Goal: Browse casually

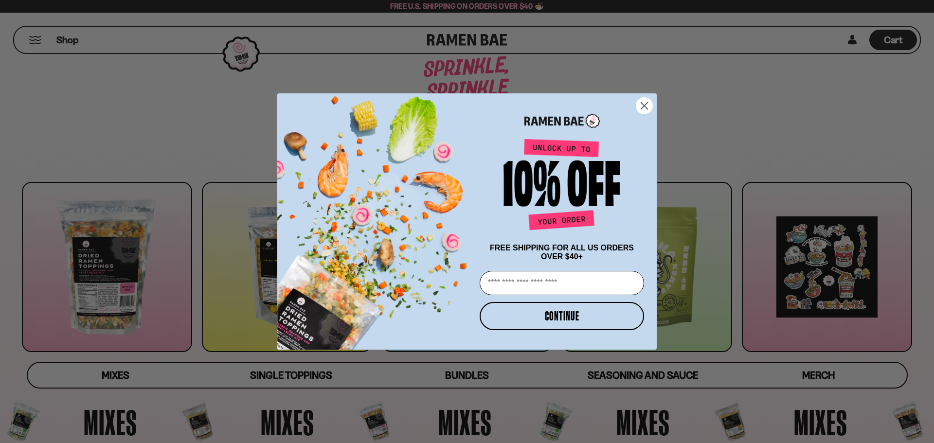
click at [645, 106] on circle "Close dialog" at bounding box center [644, 106] width 16 height 16
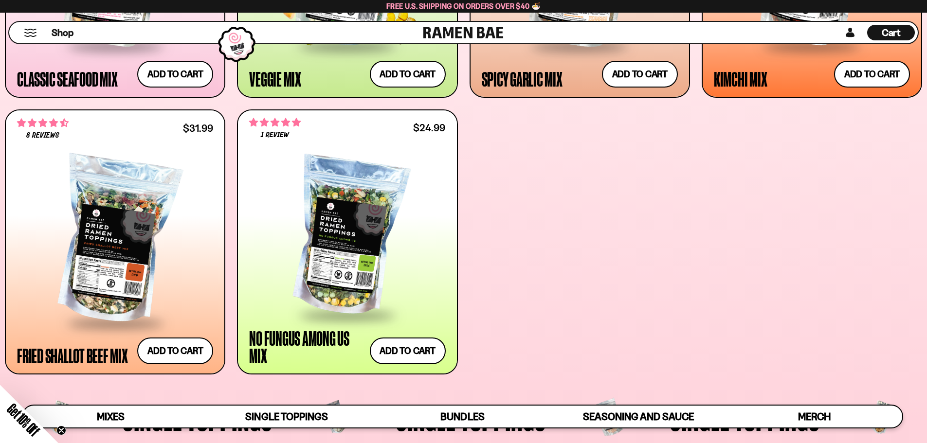
scroll to position [632, 0]
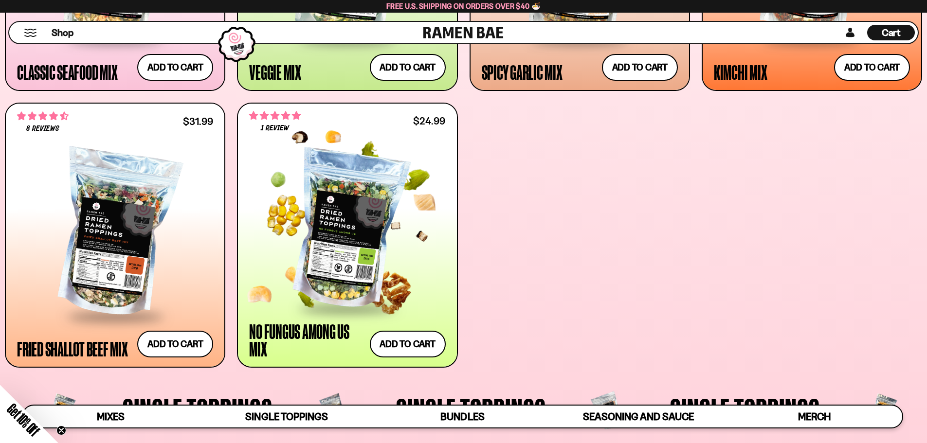
click at [359, 253] on div at bounding box center [347, 229] width 196 height 155
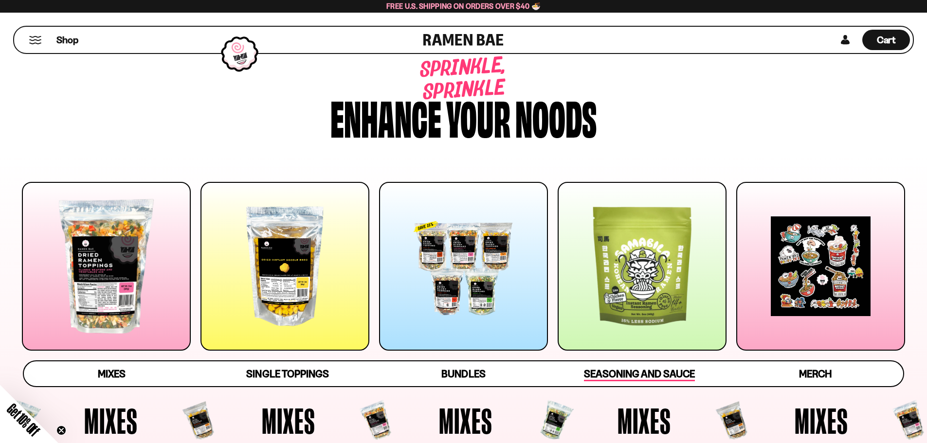
click at [667, 377] on span "Seasoning and Sauce" at bounding box center [639, 375] width 110 height 14
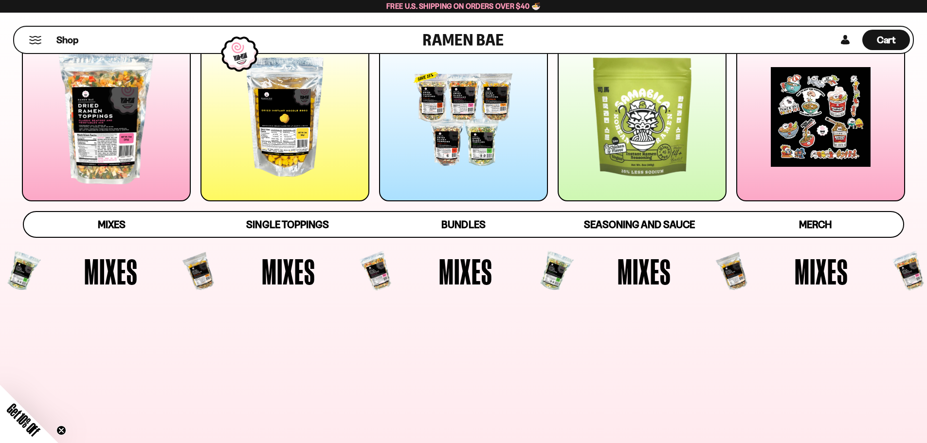
scroll to position [195, 0]
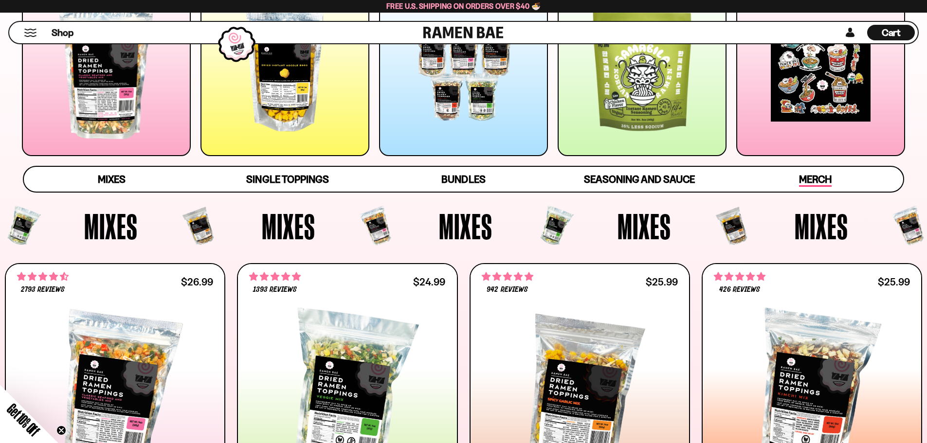
click at [807, 181] on span "Merch" at bounding box center [815, 180] width 33 height 14
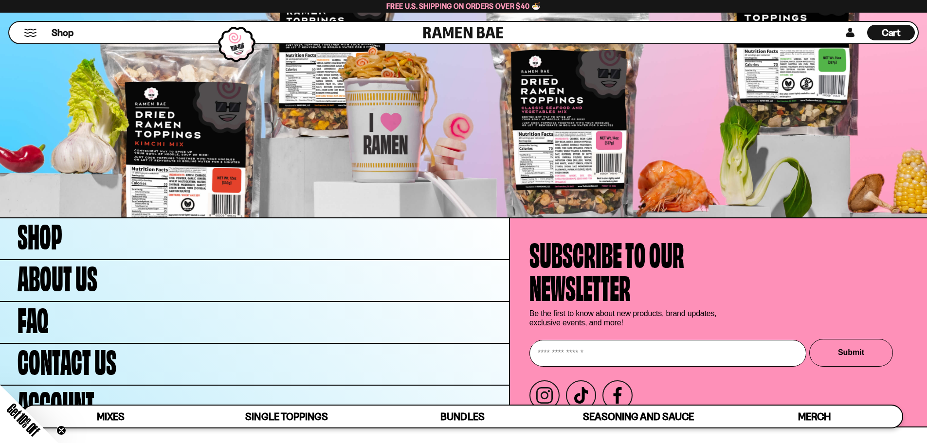
scroll to position [3889, 0]
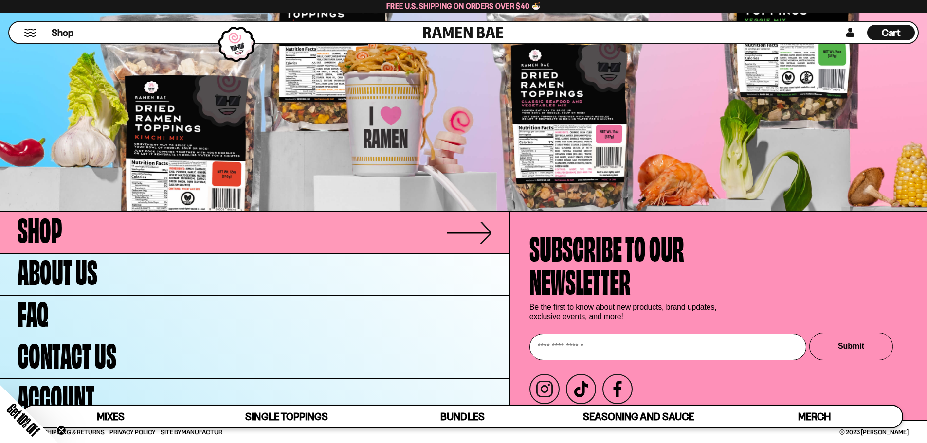
click at [43, 225] on span "Shop" at bounding box center [40, 227] width 45 height 33
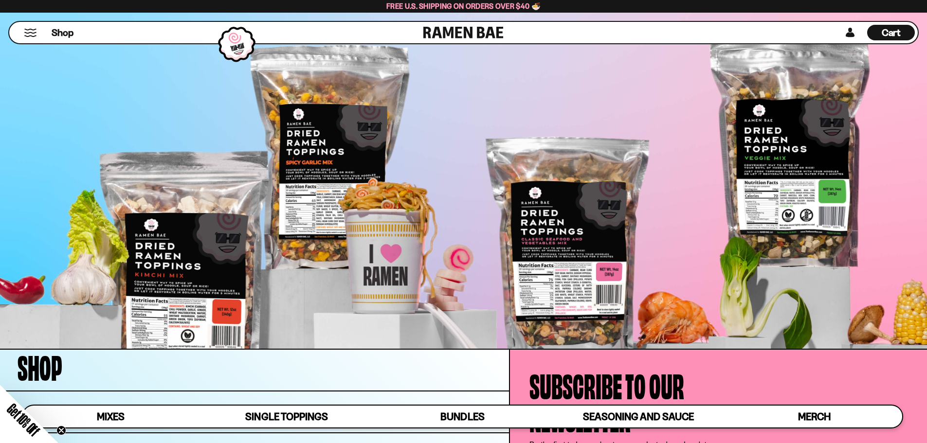
scroll to position [3889, 0]
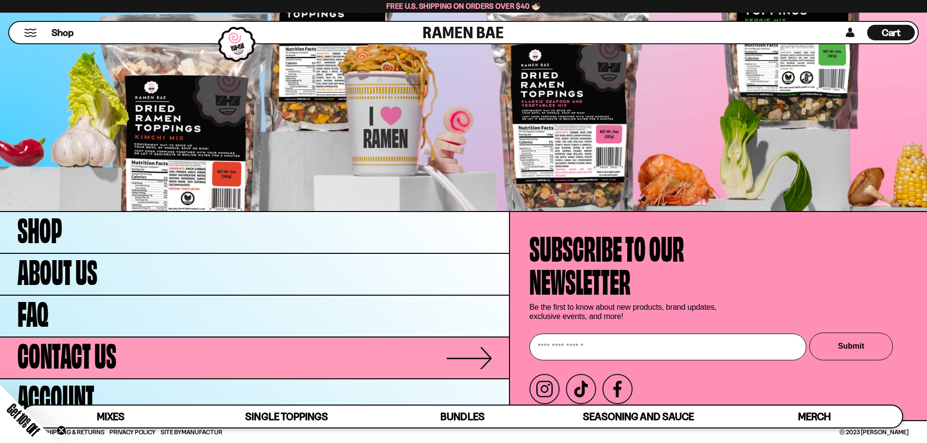
click at [148, 367] on link "Contact Us" at bounding box center [254, 358] width 509 height 41
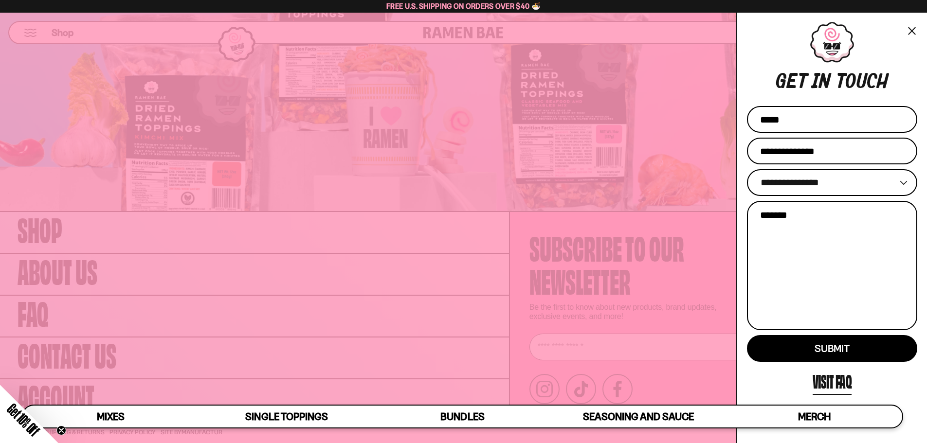
click at [530, 323] on div at bounding box center [463, 221] width 927 height 443
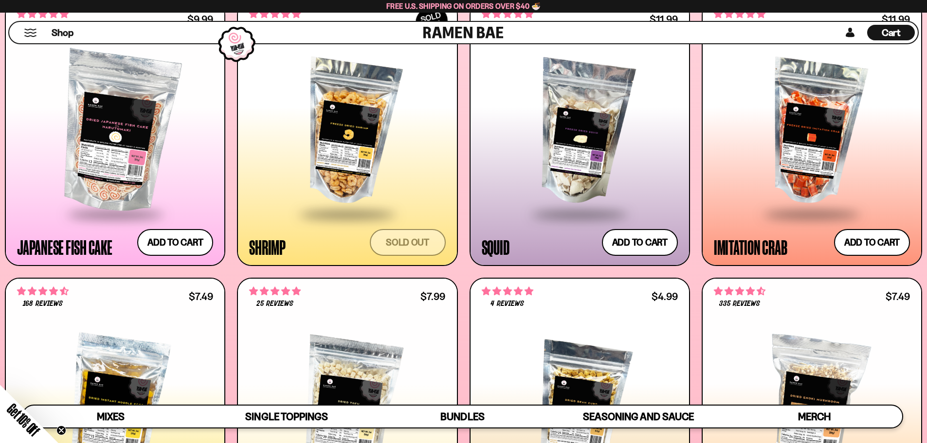
scroll to position [0, 0]
